Goal: Navigation & Orientation: Find specific page/section

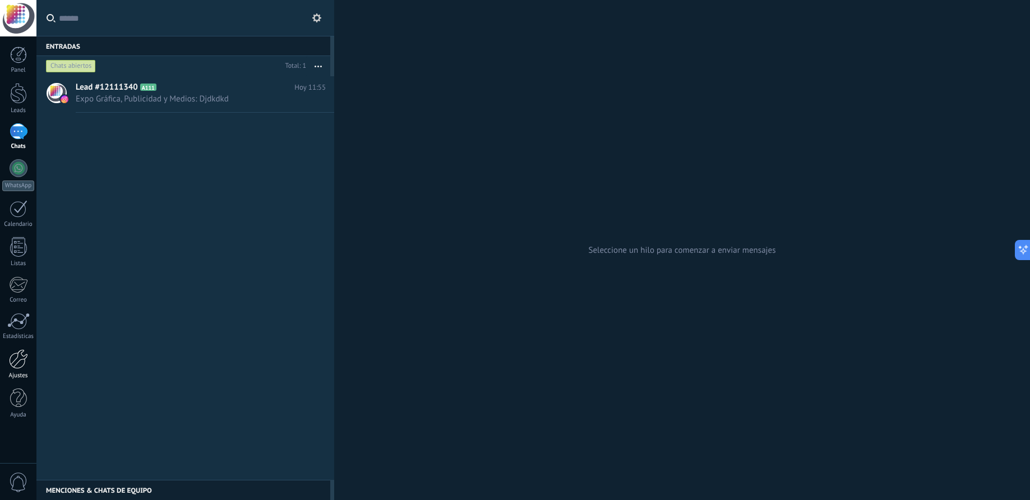
click at [17, 357] on div at bounding box center [18, 359] width 19 height 20
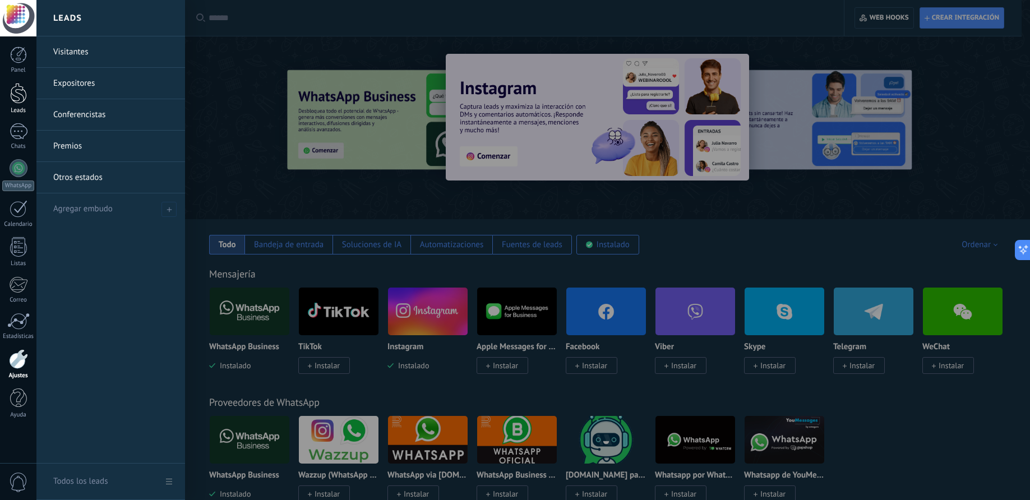
click at [18, 96] on div at bounding box center [18, 93] width 17 height 21
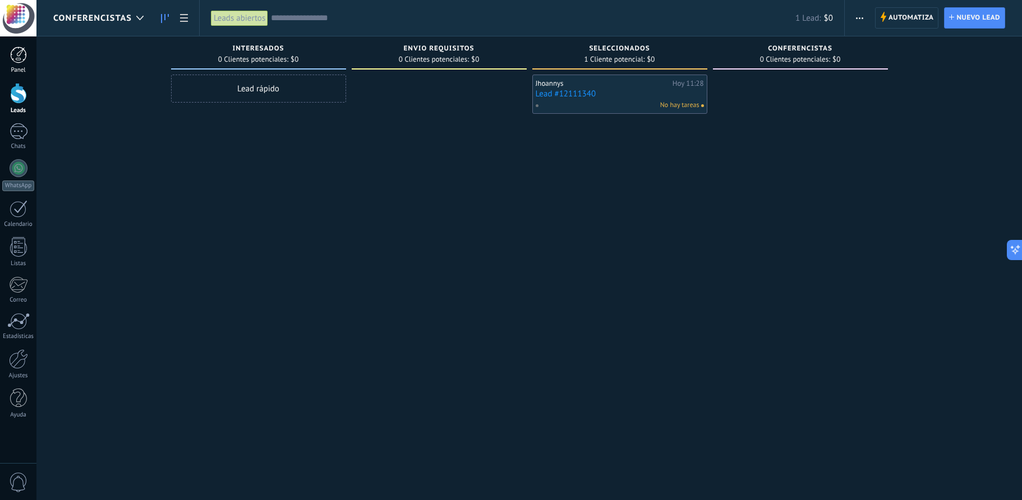
click at [20, 54] on div at bounding box center [18, 55] width 17 height 17
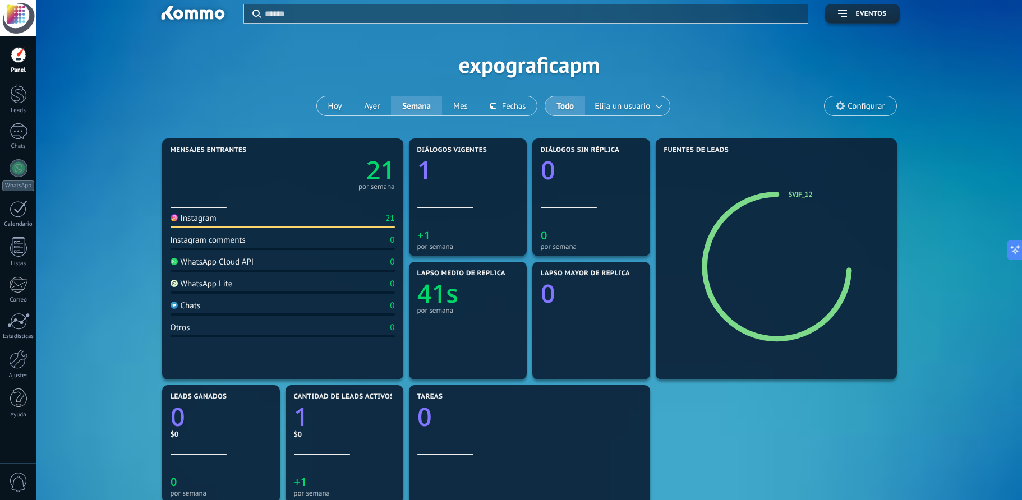
scroll to position [7, 0]
click at [278, 225] on div at bounding box center [283, 226] width 224 height 2
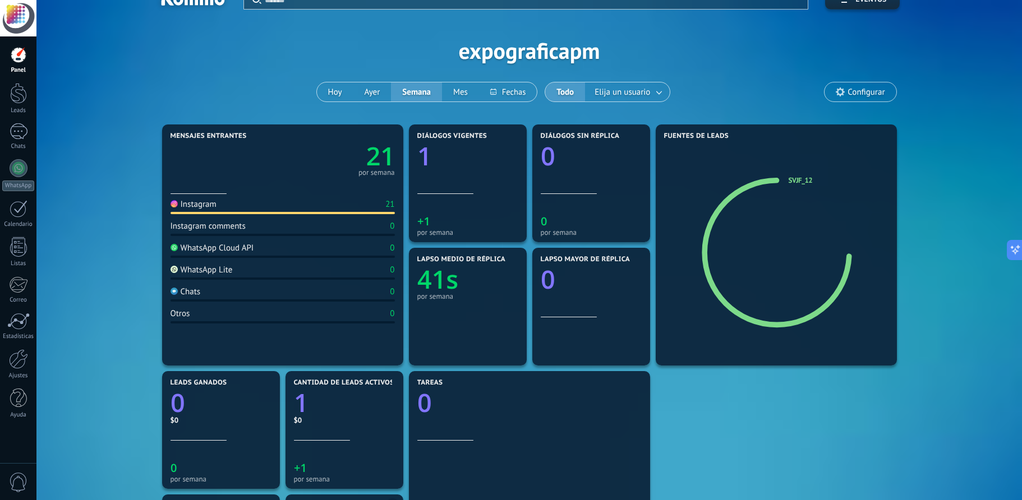
scroll to position [0, 0]
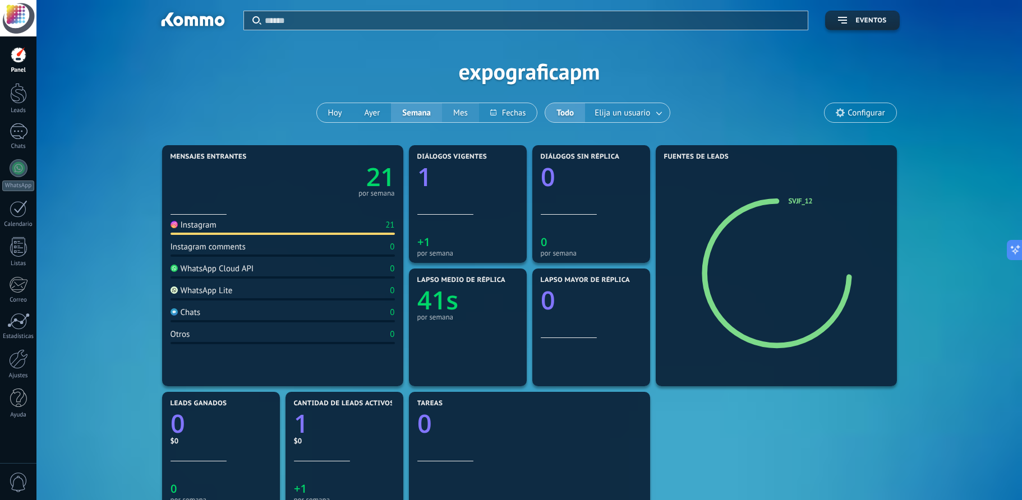
click at [464, 108] on button "Mes" at bounding box center [460, 112] width 37 height 19
